Goal: Information Seeking & Learning: Learn about a topic

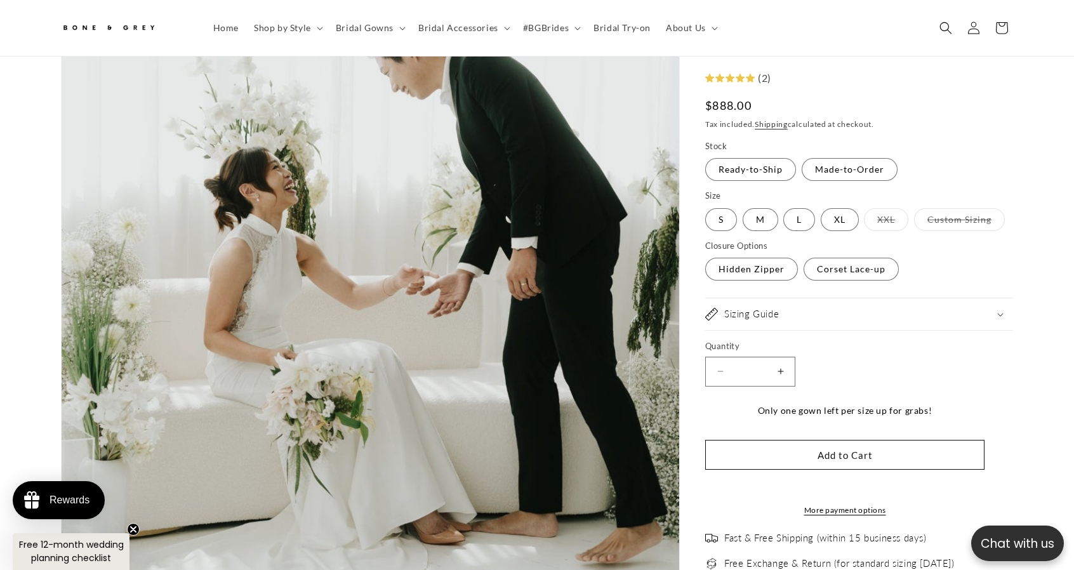
scroll to position [310, 0]
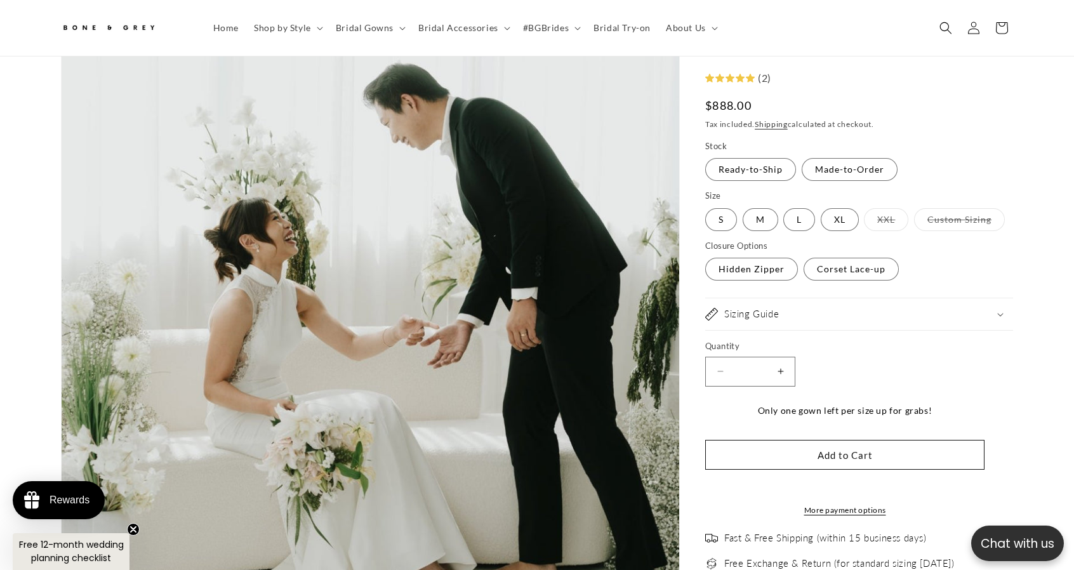
click at [135, 527] on circle "Close teaser" at bounding box center [134, 530] width 12 height 12
click at [848, 176] on label "Made-to-Order Variant sold out or unavailable" at bounding box center [849, 170] width 96 height 23
click at [946, 208] on label "Custom Sizing Variant sold out or unavailable" at bounding box center [959, 219] width 91 height 23
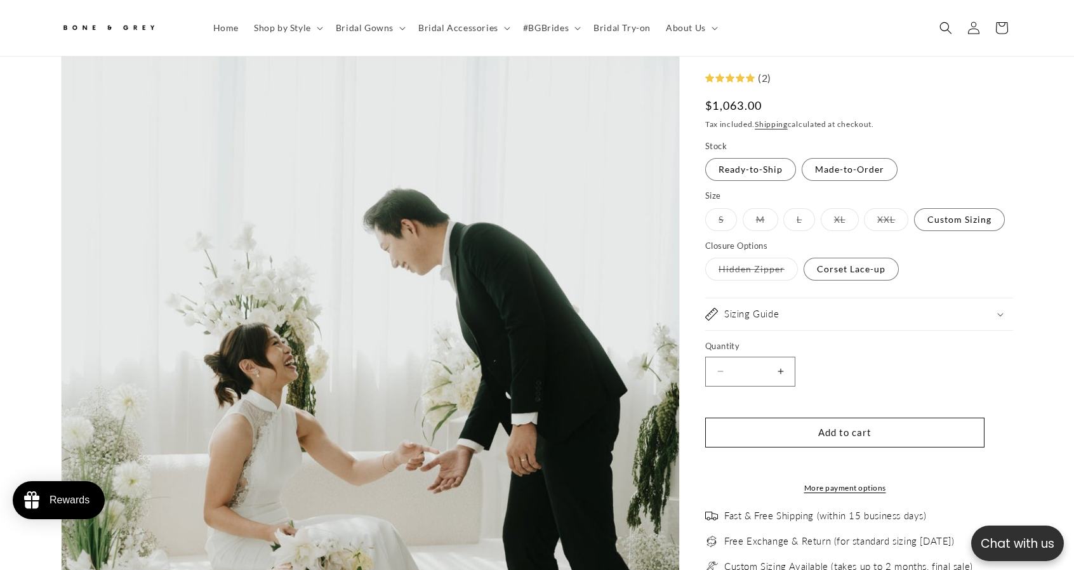
scroll to position [183, 0]
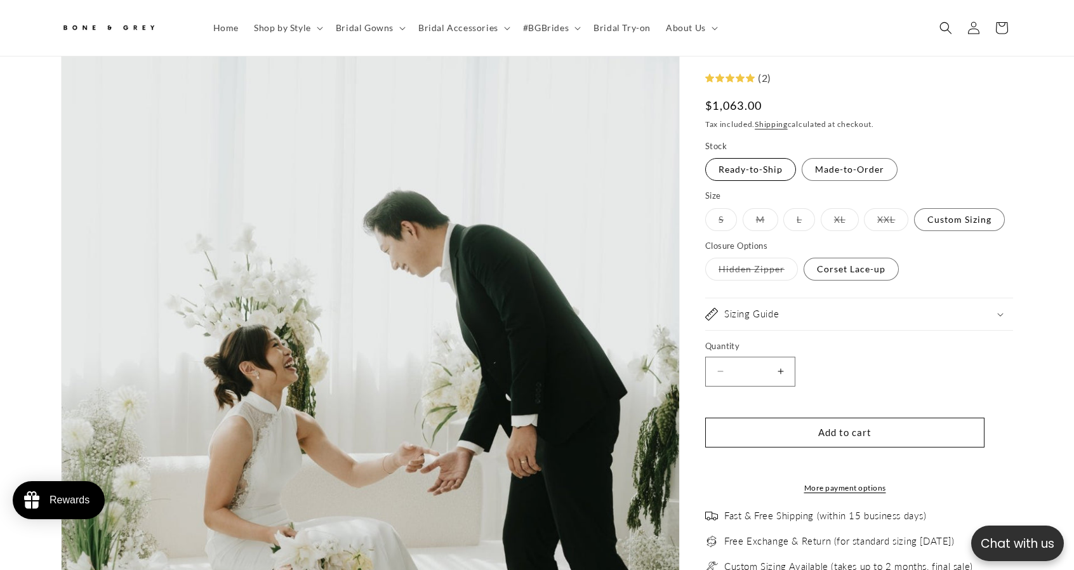
click at [763, 176] on label "Ready-to-Ship Variant sold out or unavailable" at bounding box center [750, 170] width 91 height 23
click at [716, 221] on label "S Variant sold out or unavailable" at bounding box center [721, 219] width 32 height 23
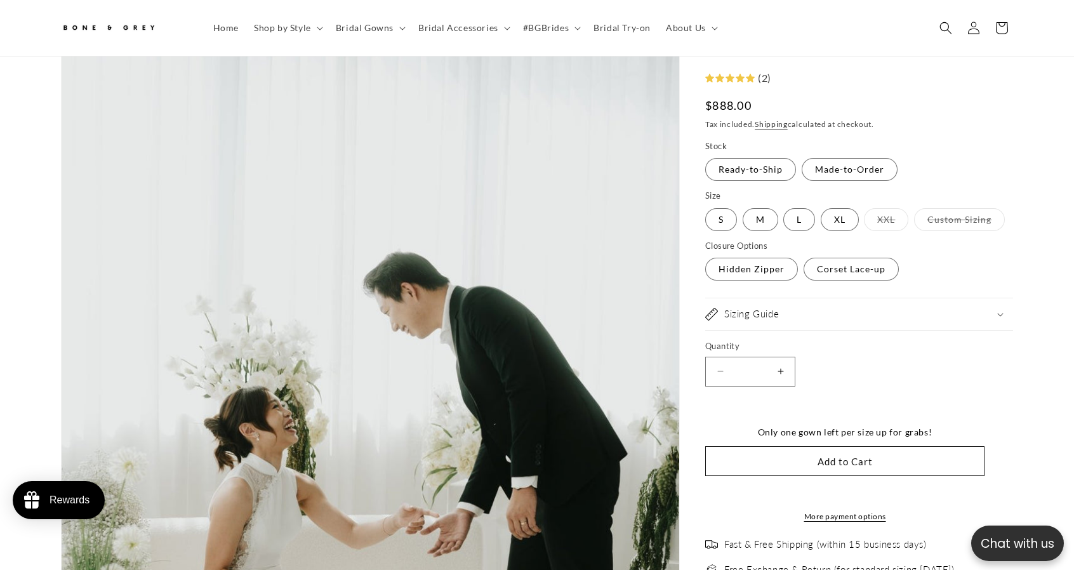
scroll to position [119, 0]
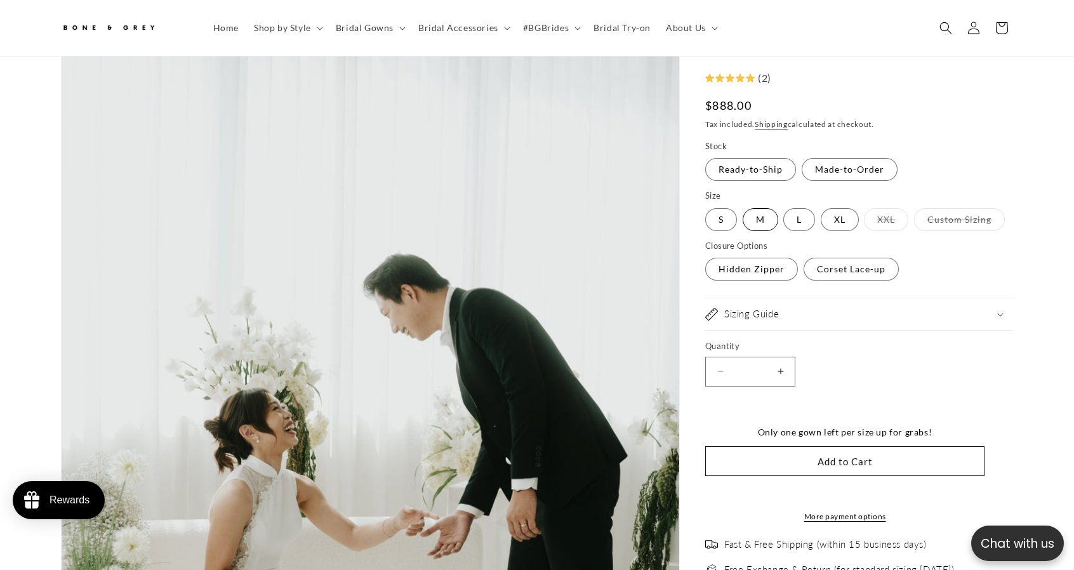
click at [757, 220] on label "M Variant sold out or unavailable" at bounding box center [760, 219] width 36 height 23
click at [801, 220] on label "L Variant sold out or unavailable" at bounding box center [799, 219] width 32 height 23
click at [839, 218] on label "XL Variant sold out or unavailable" at bounding box center [840, 219] width 38 height 23
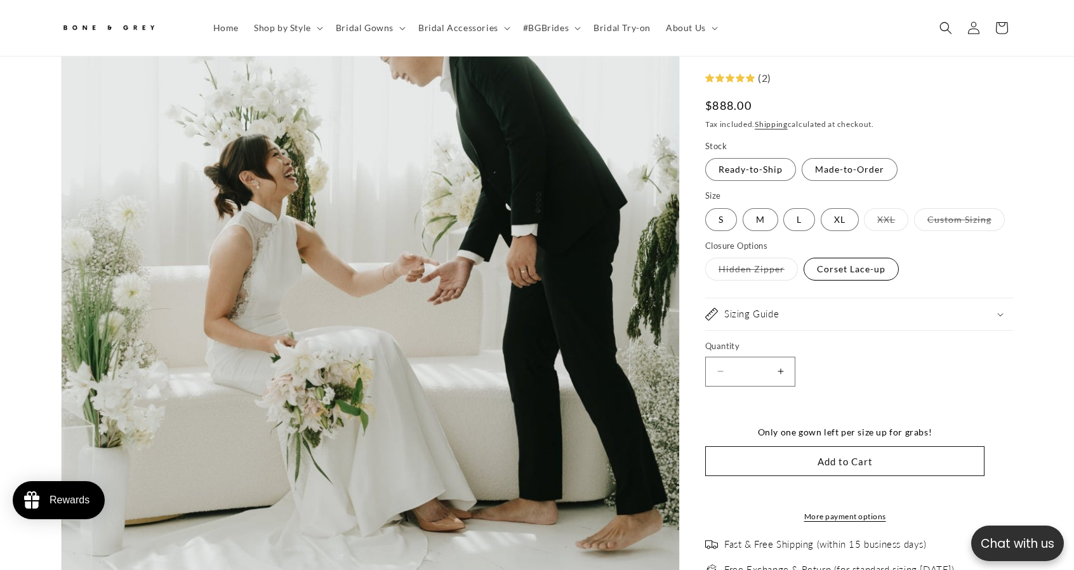
scroll to position [0, 349]
click at [834, 270] on label "Corset Lace-up Variant sold out or unavailable" at bounding box center [850, 269] width 95 height 23
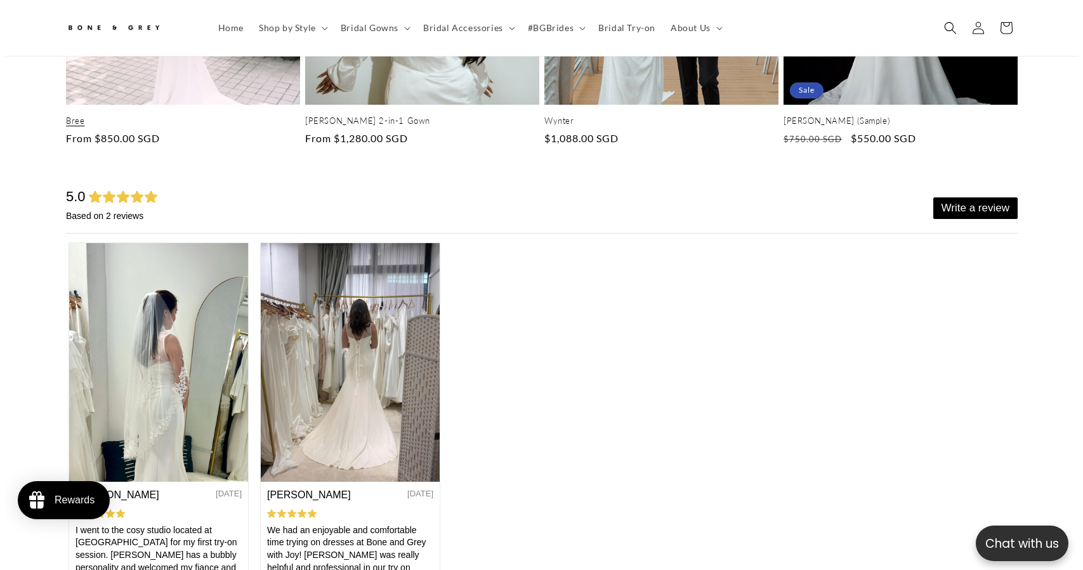
scroll to position [0, 0]
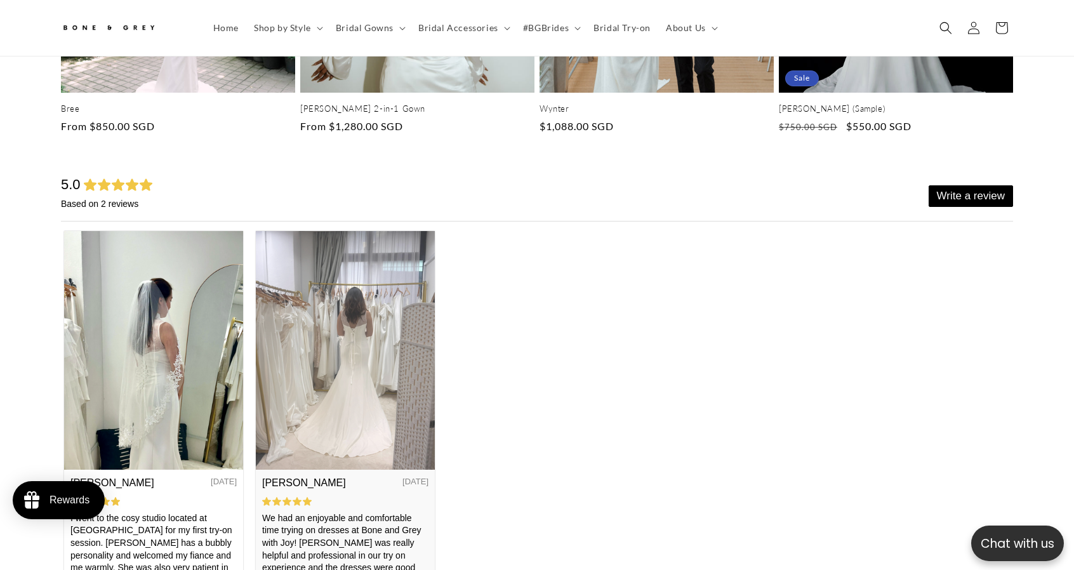
click at [355, 383] on img at bounding box center [345, 350] width 179 height 239
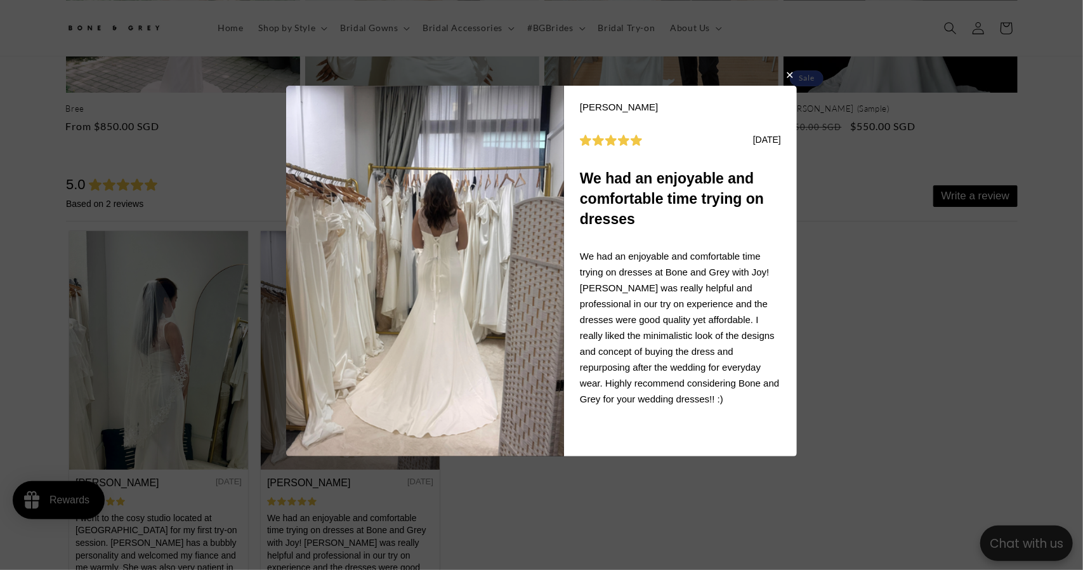
click at [150, 352] on body "[PERSON_NAME] [DATE] We had an enjoyable and comfortable time trying on dresses…" at bounding box center [541, 285] width 1083 height 570
click at [142, 351] on body "[PERSON_NAME] [DATE] We had an enjoyable and comfortable time trying on dresses…" at bounding box center [541, 285] width 1083 height 570
click at [787, 70] on button "button" at bounding box center [790, 74] width 8 height 15
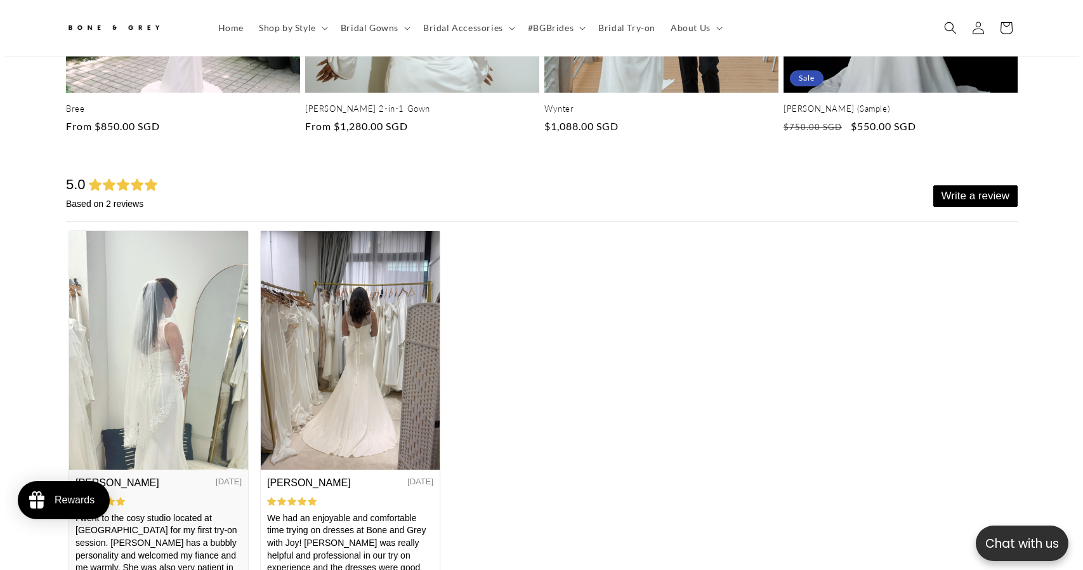
click at [204, 352] on img at bounding box center [158, 350] width 179 height 239
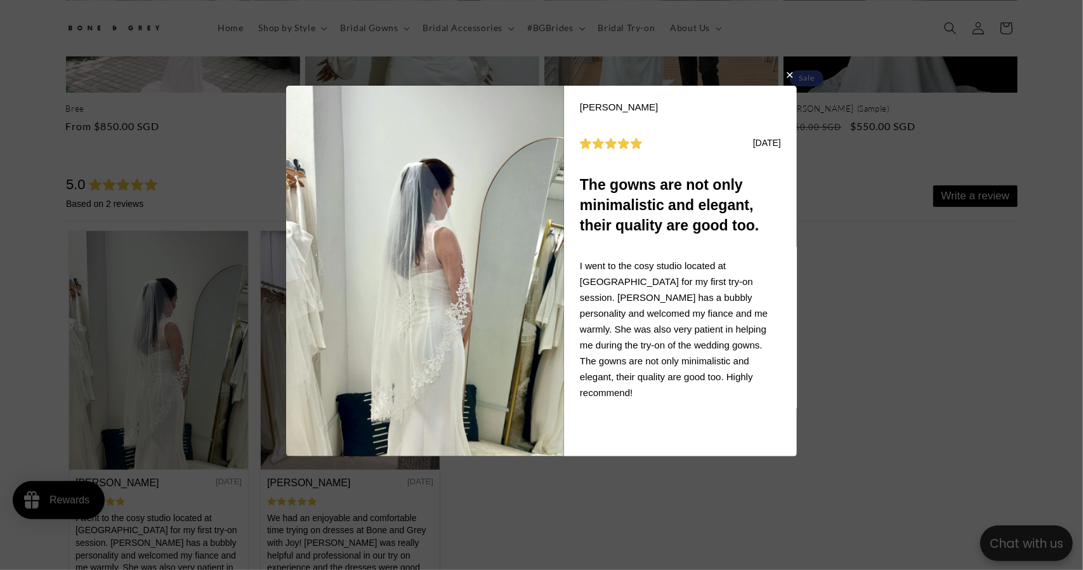
click at [847, 447] on body "Sue C [DATE] The gowns are not only minimalistic and elegant, their quality are…" at bounding box center [541, 285] width 1083 height 570
click at [786, 76] on button "button" at bounding box center [790, 74] width 8 height 15
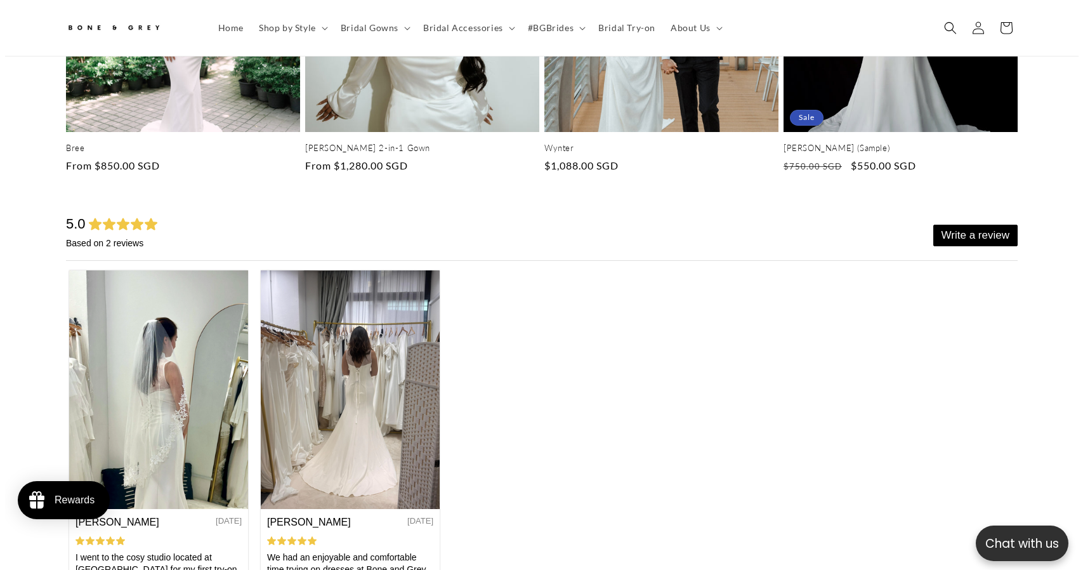
scroll to position [5030, 0]
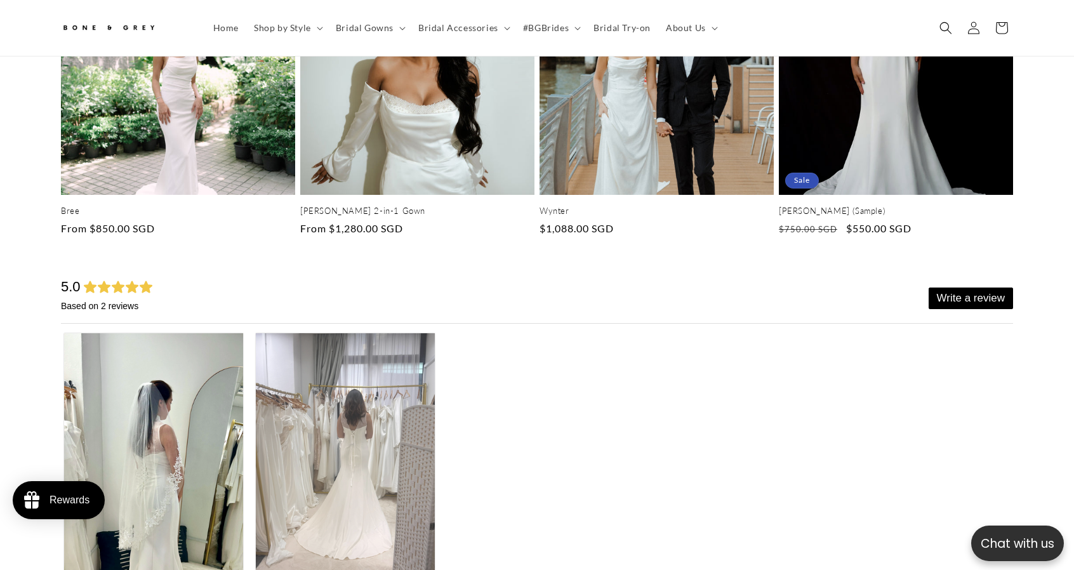
click at [326, 444] on img at bounding box center [345, 452] width 179 height 239
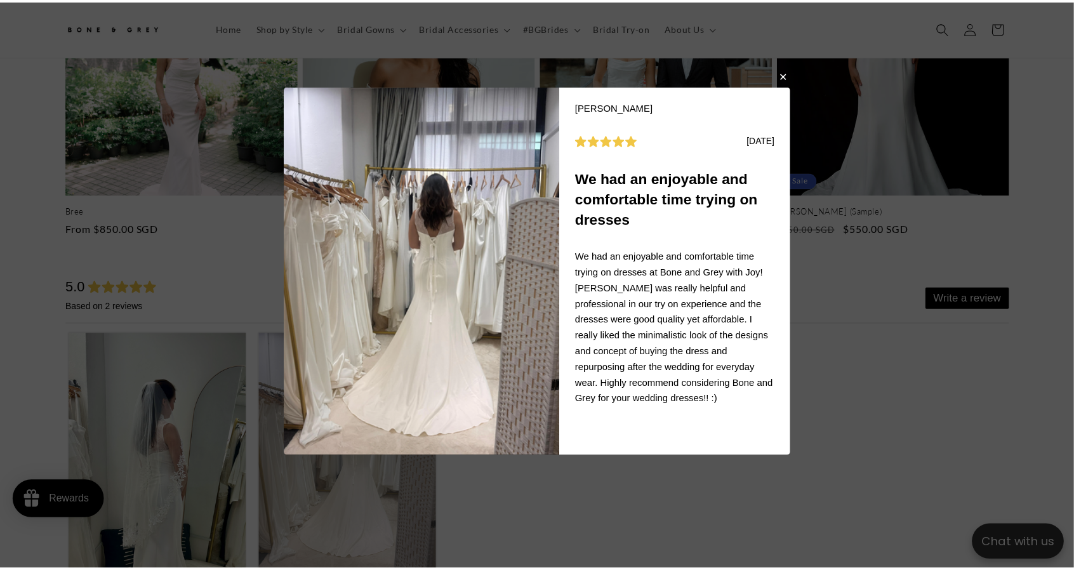
scroll to position [0, 349]
click at [793, 74] on button "button" at bounding box center [790, 76] width 8 height 15
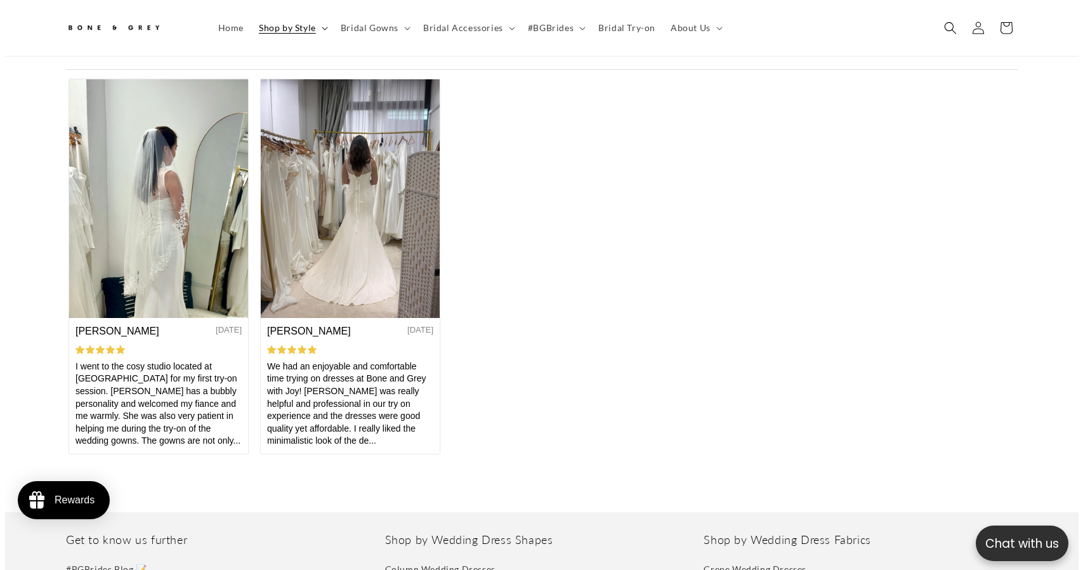
scroll to position [0, 0]
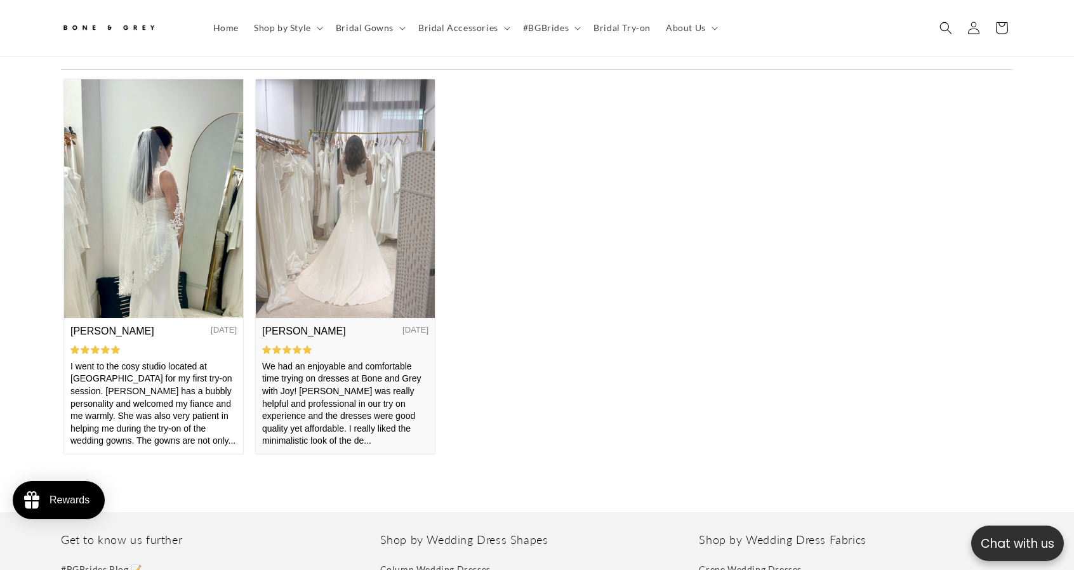
click at [388, 230] on img at bounding box center [345, 198] width 179 height 239
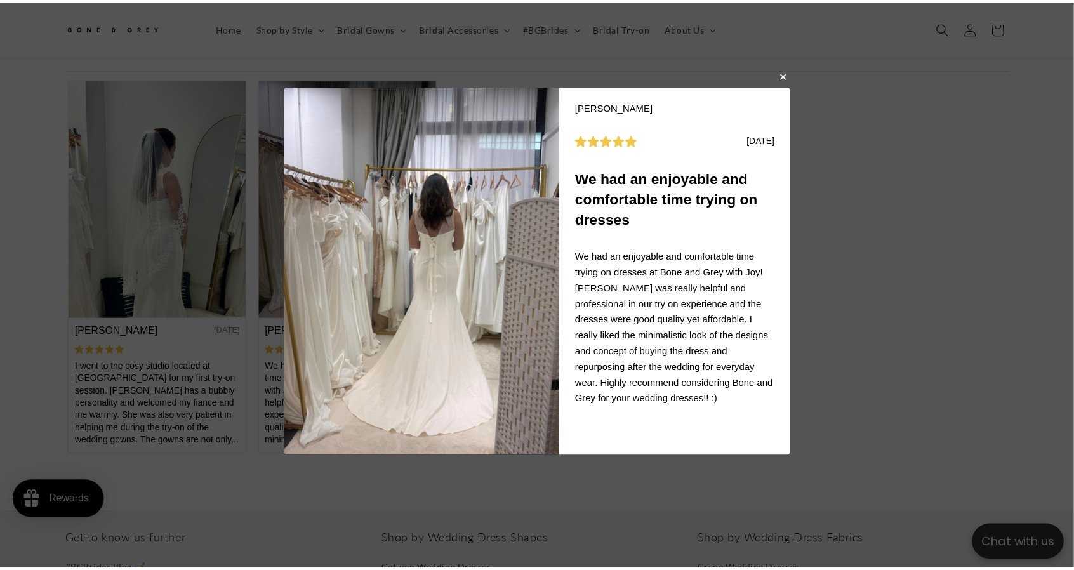
scroll to position [0, 349]
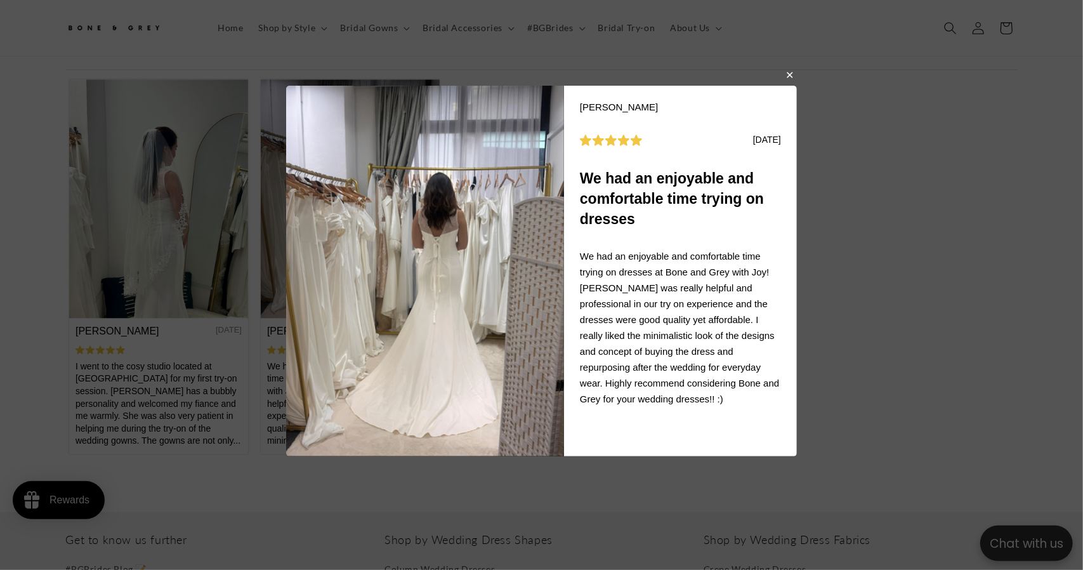
click at [29, 237] on body "[PERSON_NAME] [DATE] We had an enjoyable and comfortable time trying on dresses…" at bounding box center [541, 285] width 1083 height 570
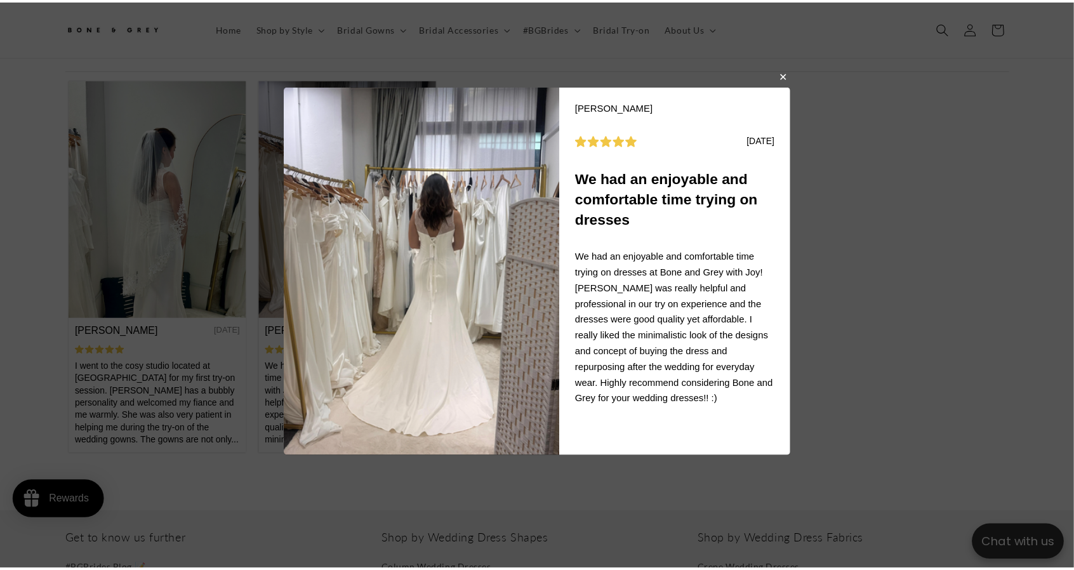
drag, startPoint x: 787, startPoint y: 76, endPoint x: 725, endPoint y: 74, distance: 62.2
click at [787, 76] on button "button" at bounding box center [790, 76] width 8 height 15
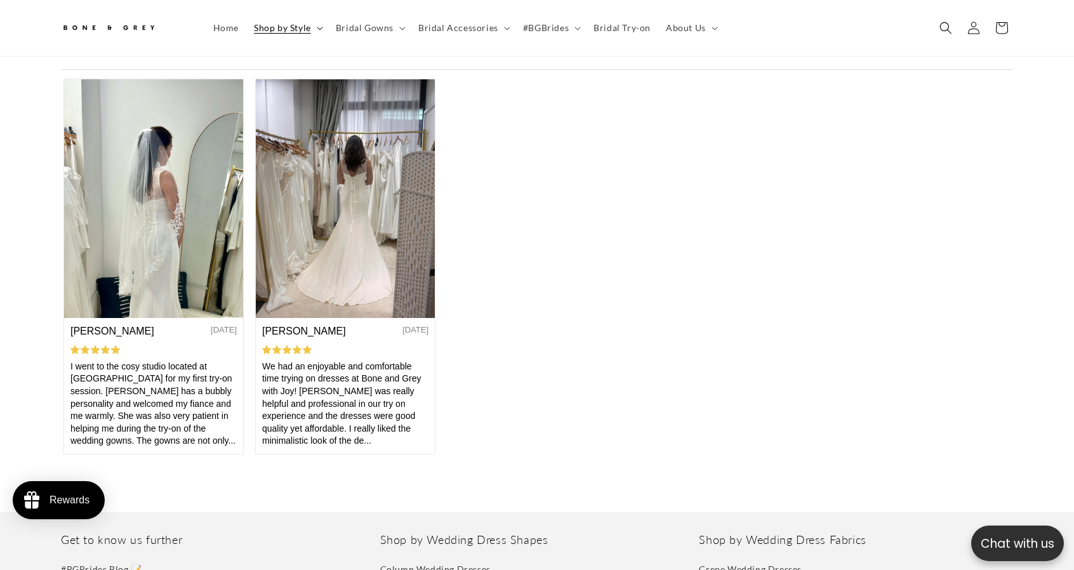
scroll to position [0, 698]
click at [280, 27] on span "Shop by Style" at bounding box center [282, 27] width 57 height 11
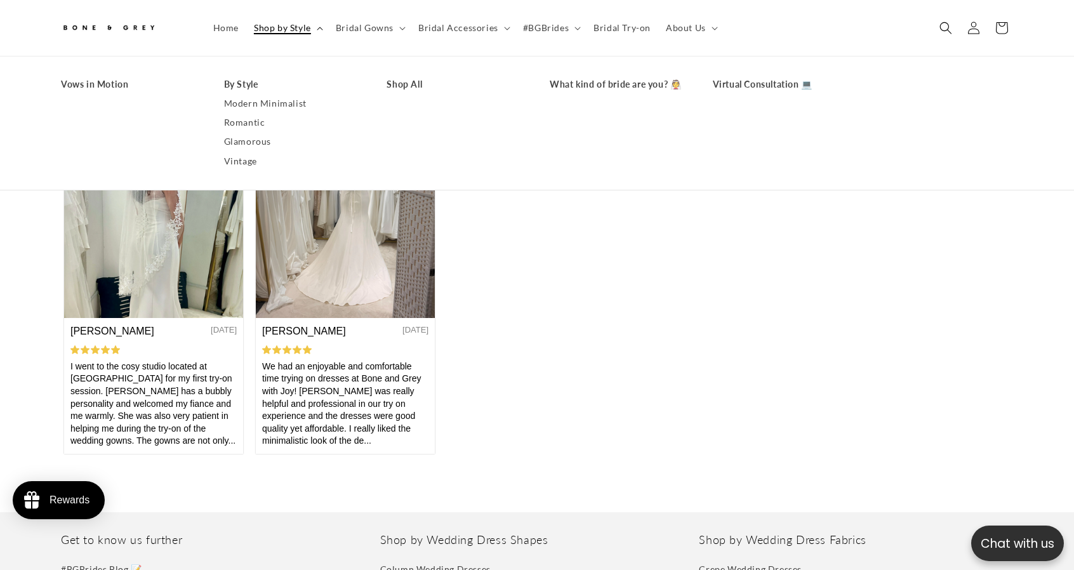
click at [280, 26] on span "Shop by Style" at bounding box center [282, 27] width 57 height 11
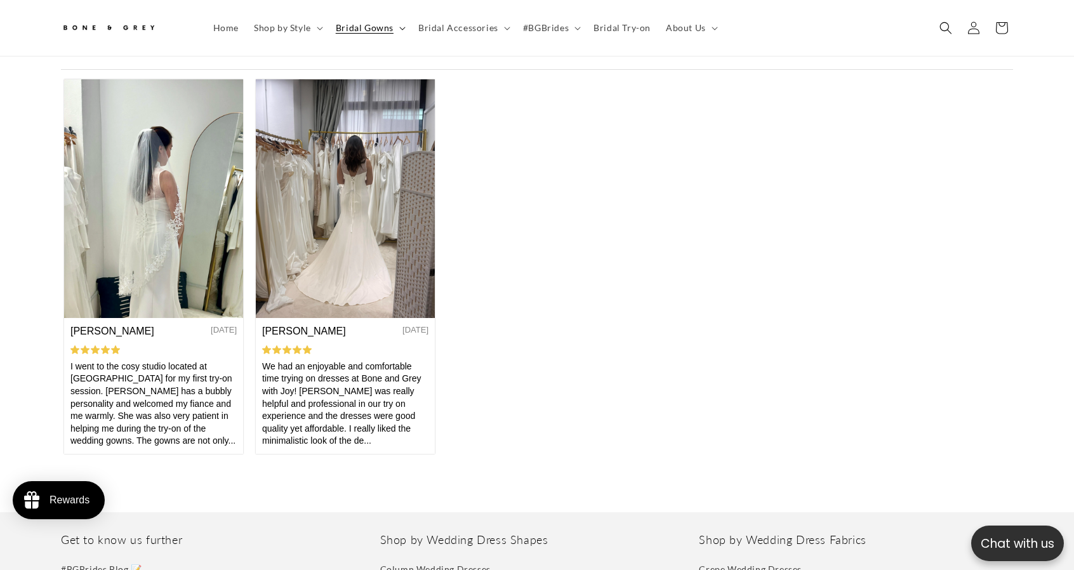
click at [396, 27] on summary "Bridal Gowns" at bounding box center [369, 28] width 82 height 27
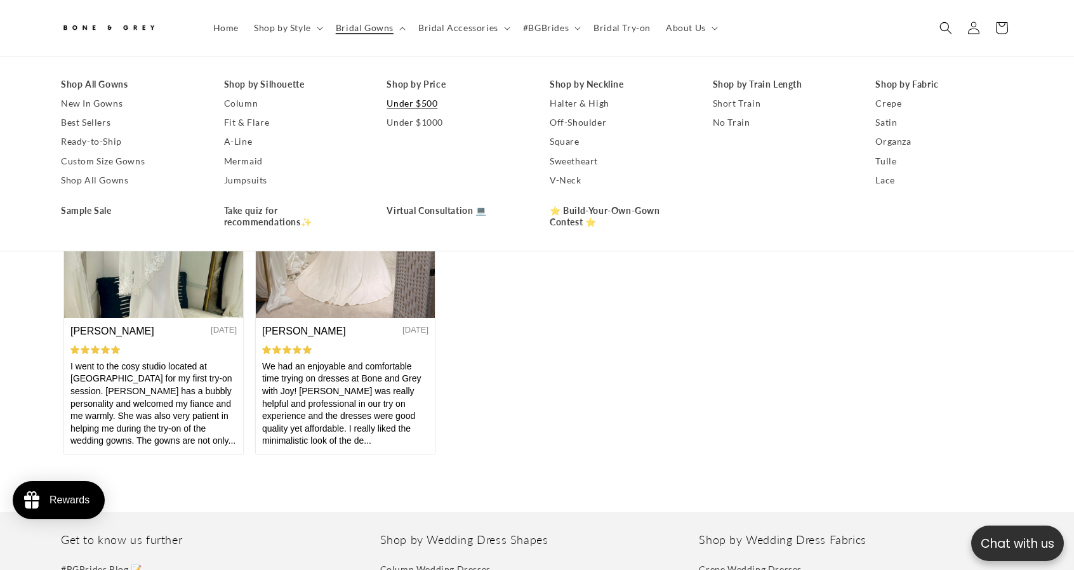
click at [414, 109] on link "Under $500" at bounding box center [455, 103] width 138 height 19
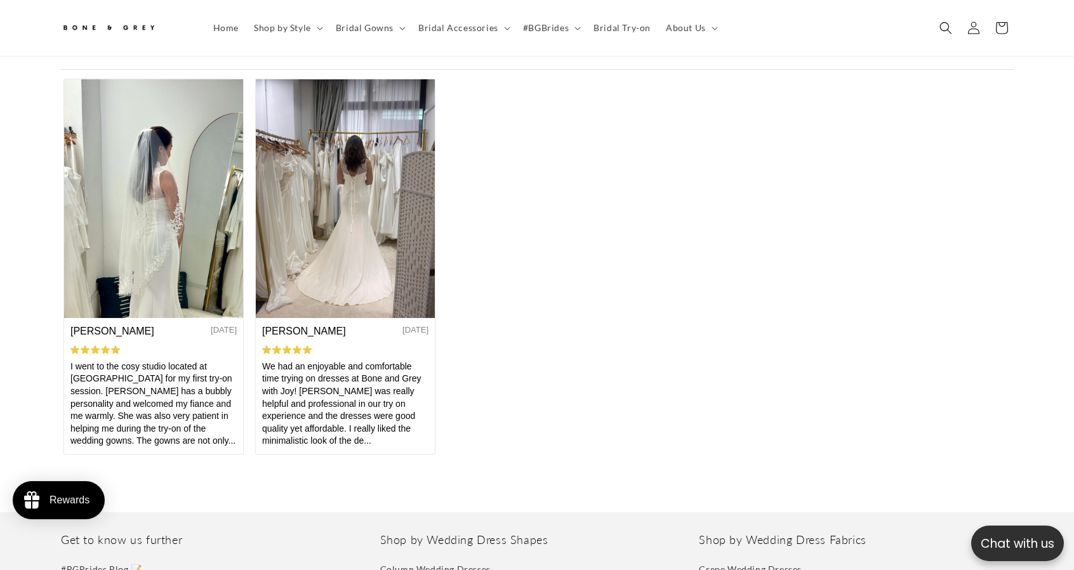
scroll to position [0, 0]
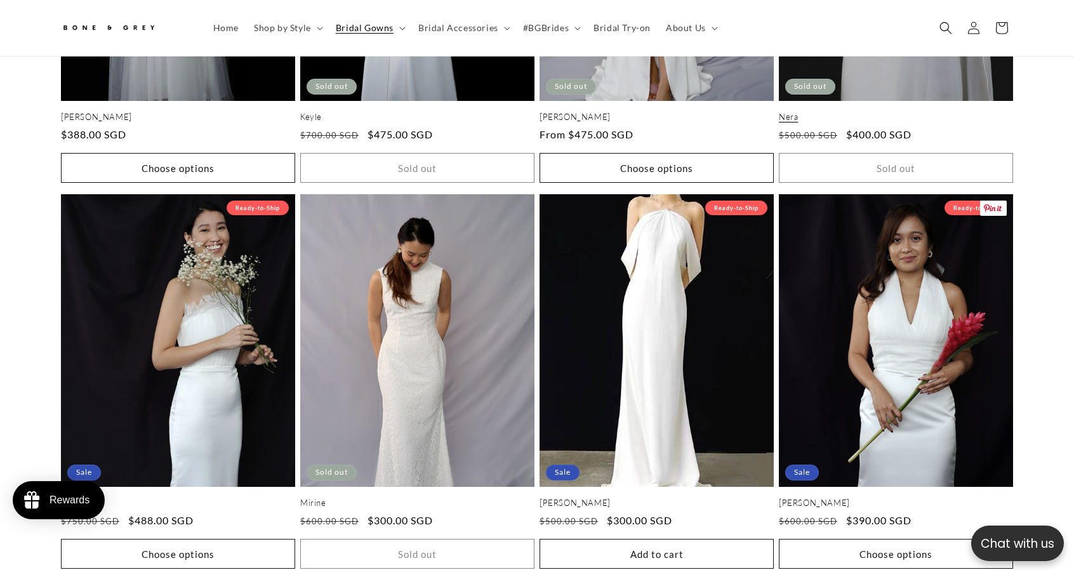
scroll to position [1896, 0]
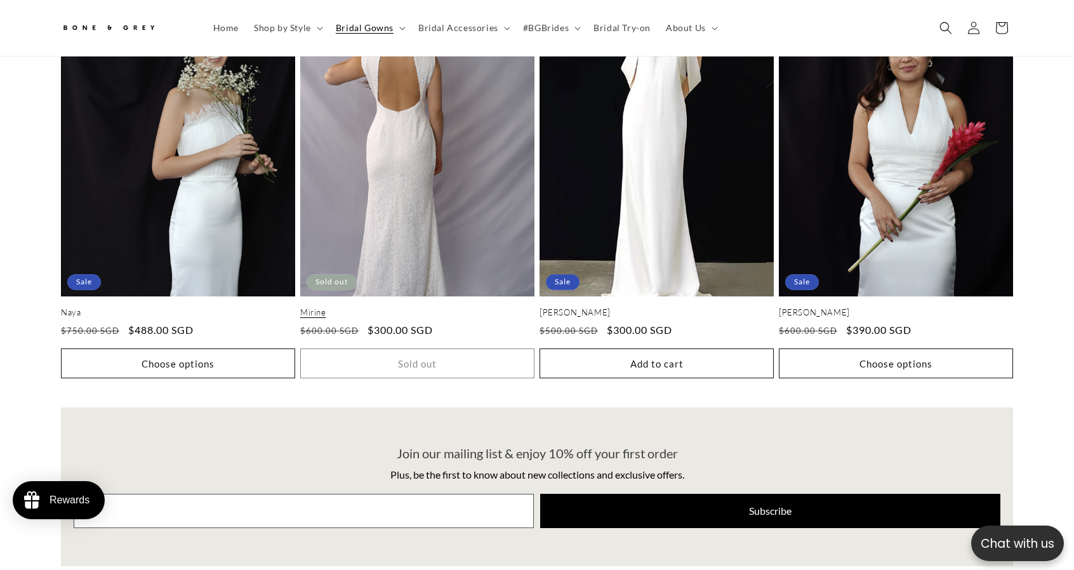
click at [460, 307] on link "Mirine" at bounding box center [417, 312] width 234 height 11
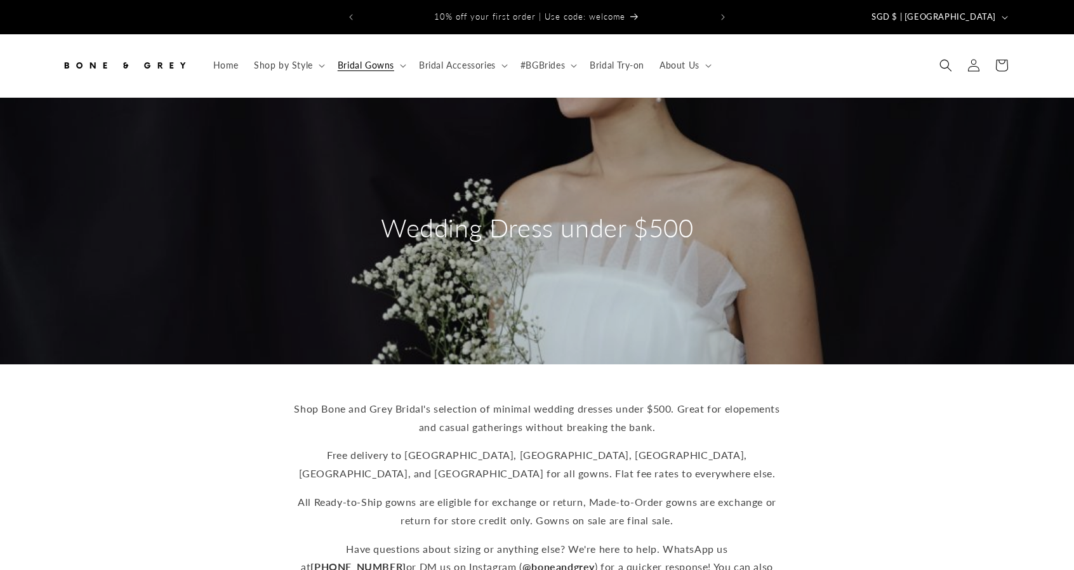
scroll to position [1857, 0]
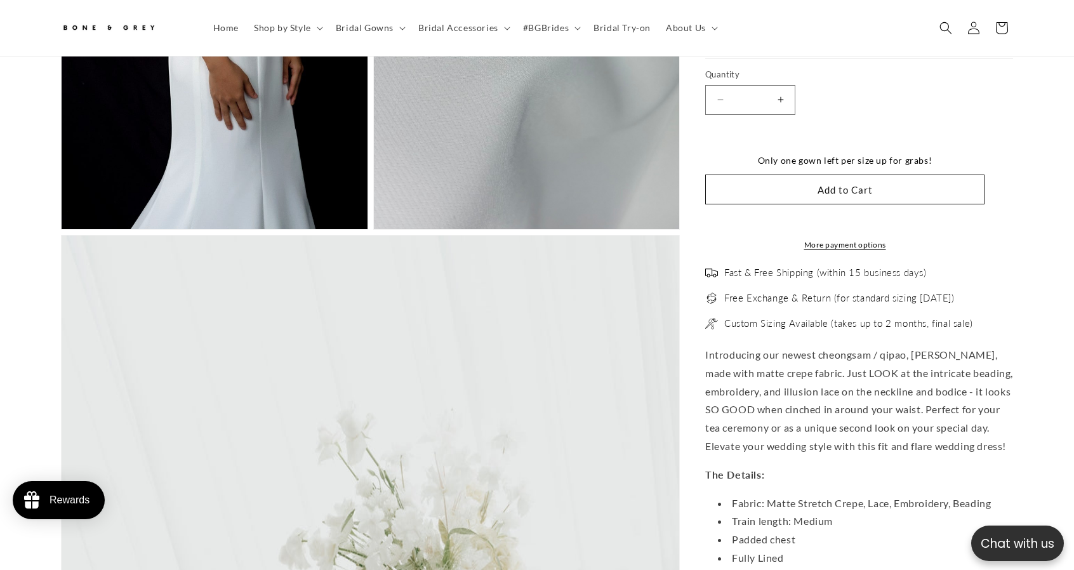
scroll to position [3356, 0]
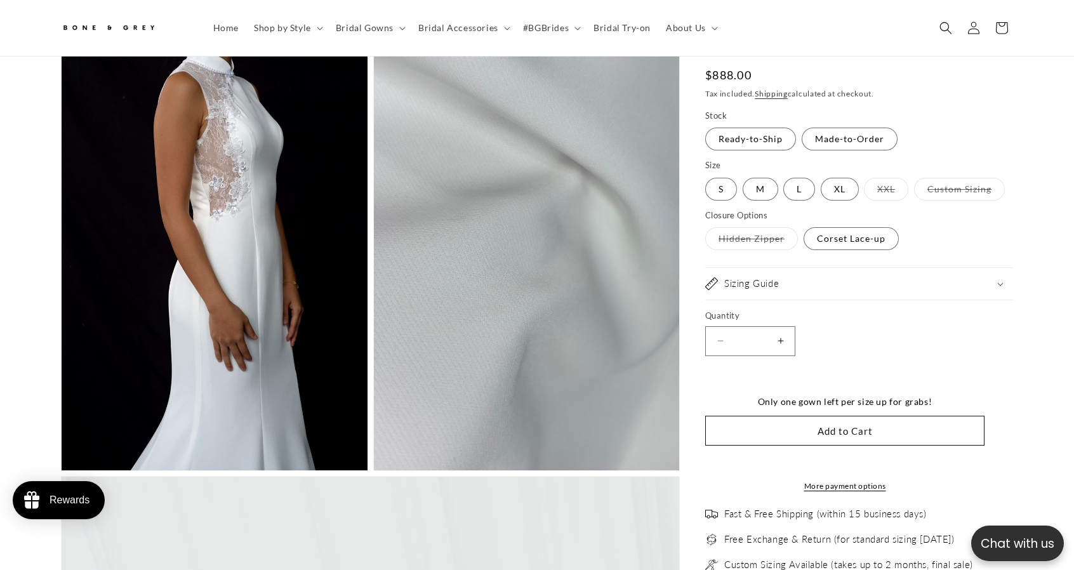
click at [803, 277] on div "Sizing Guide" at bounding box center [859, 283] width 308 height 13
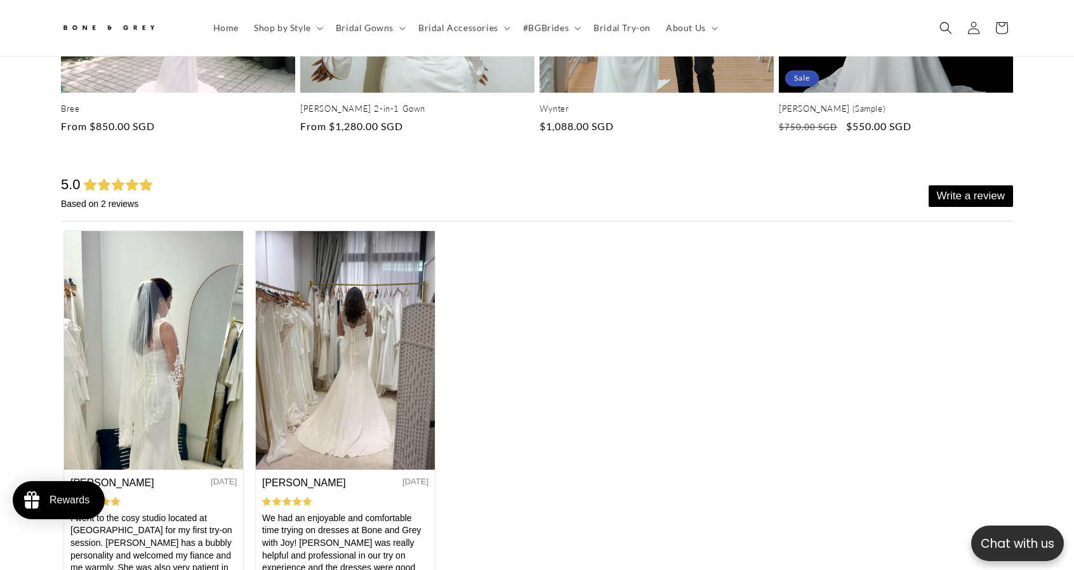
scroll to position [0, 349]
